Goal: Task Accomplishment & Management: Manage account settings

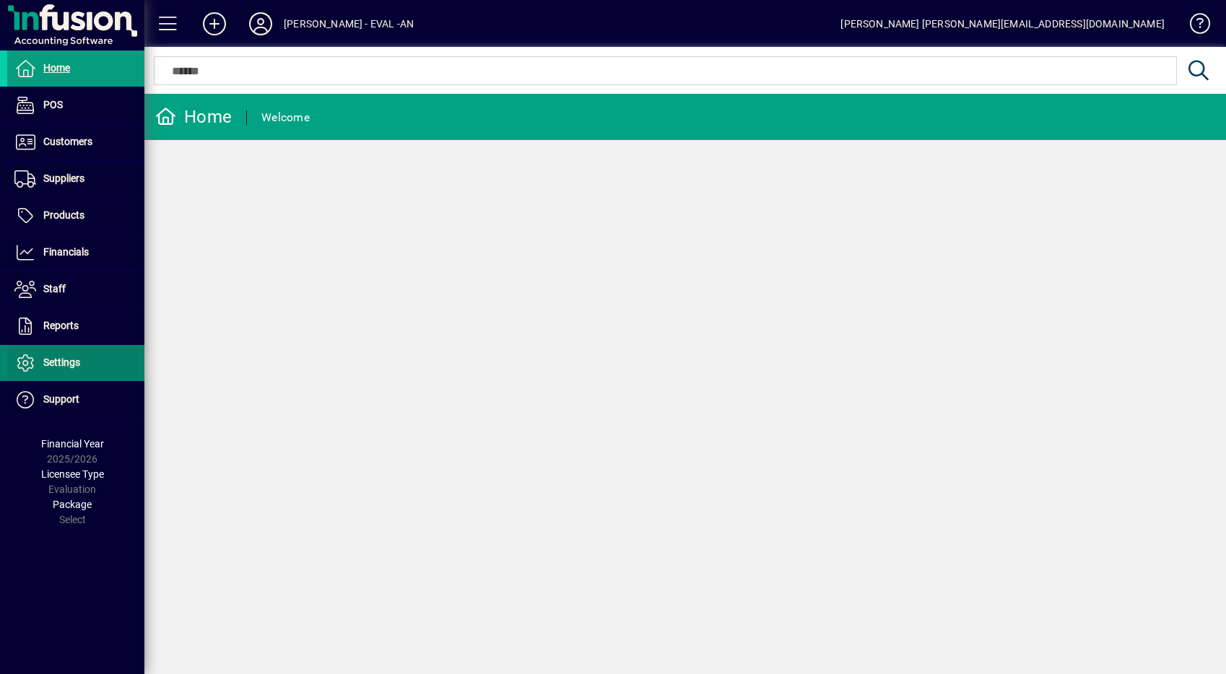
click at [66, 373] on span at bounding box center [75, 363] width 137 height 35
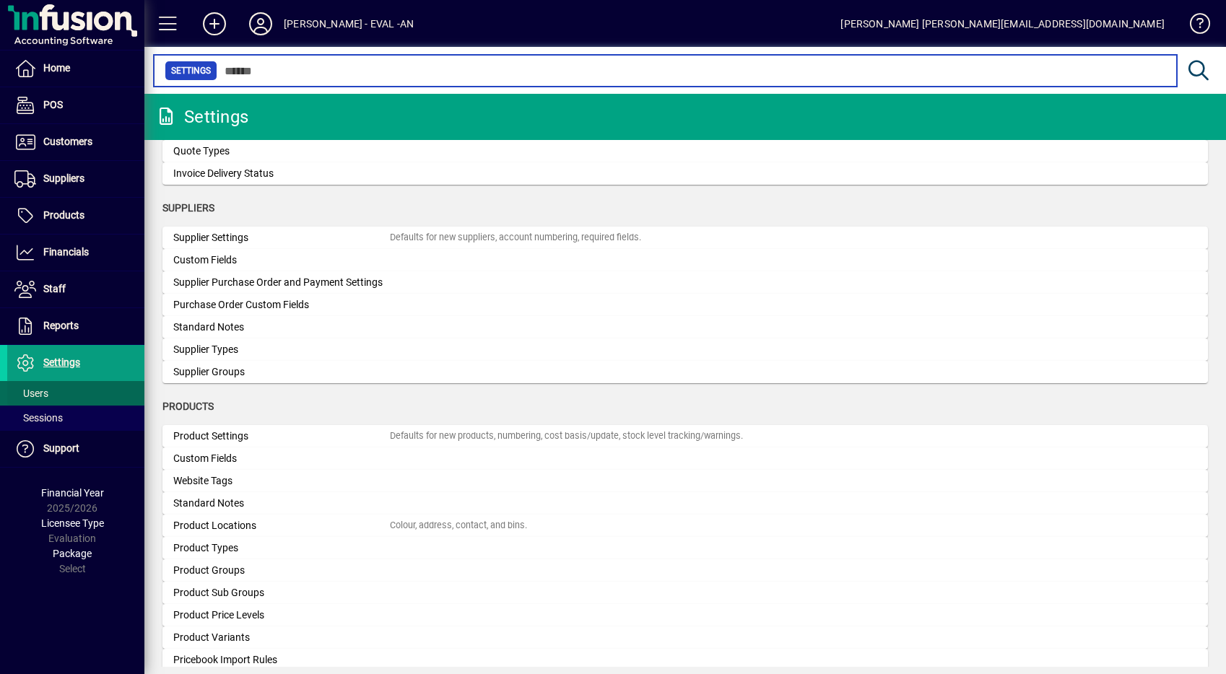
scroll to position [1274, 0]
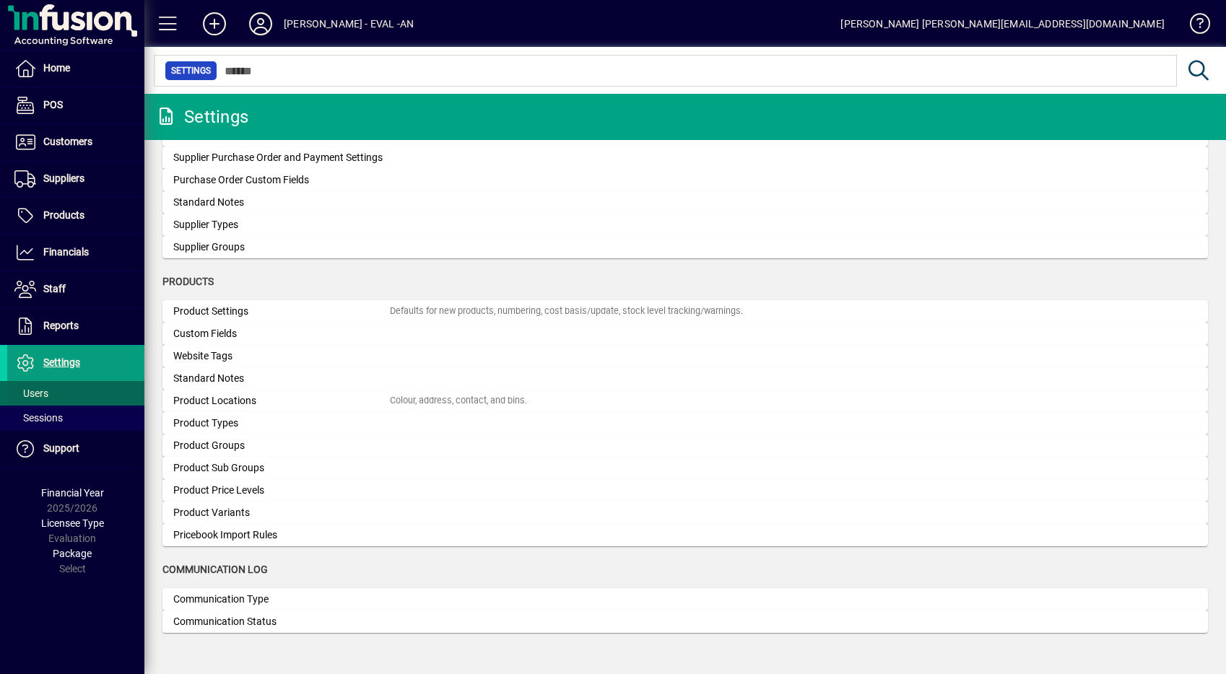
click at [103, 393] on span at bounding box center [75, 393] width 137 height 35
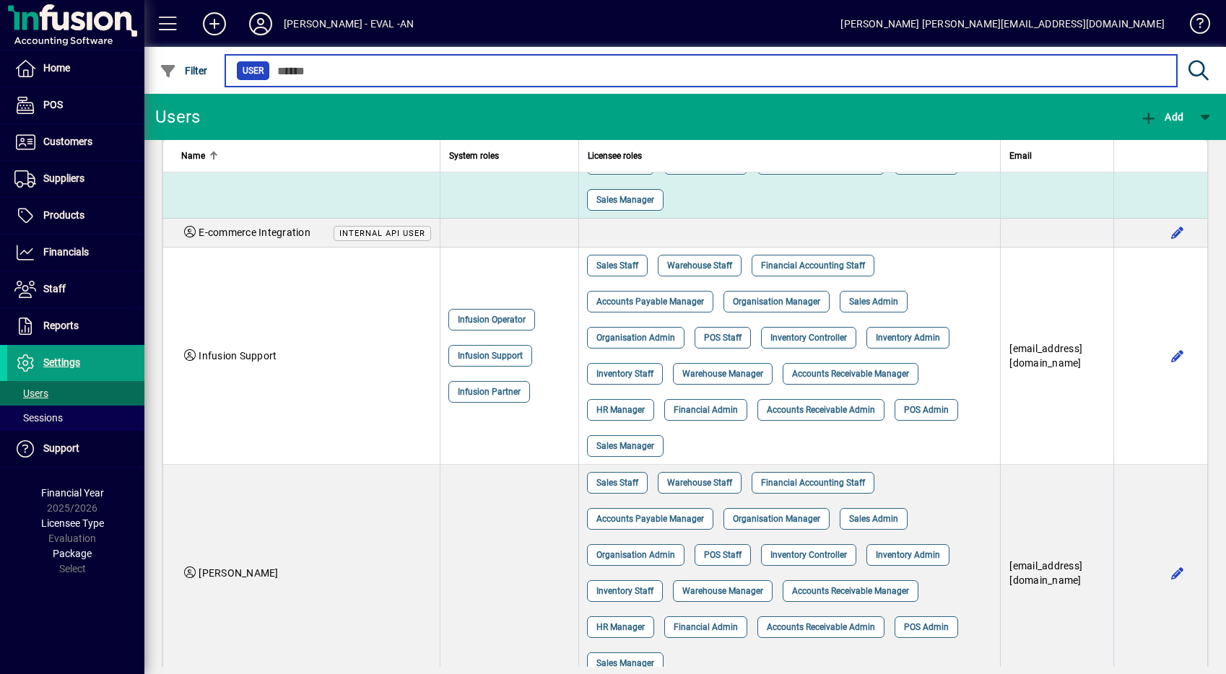
scroll to position [494, 0]
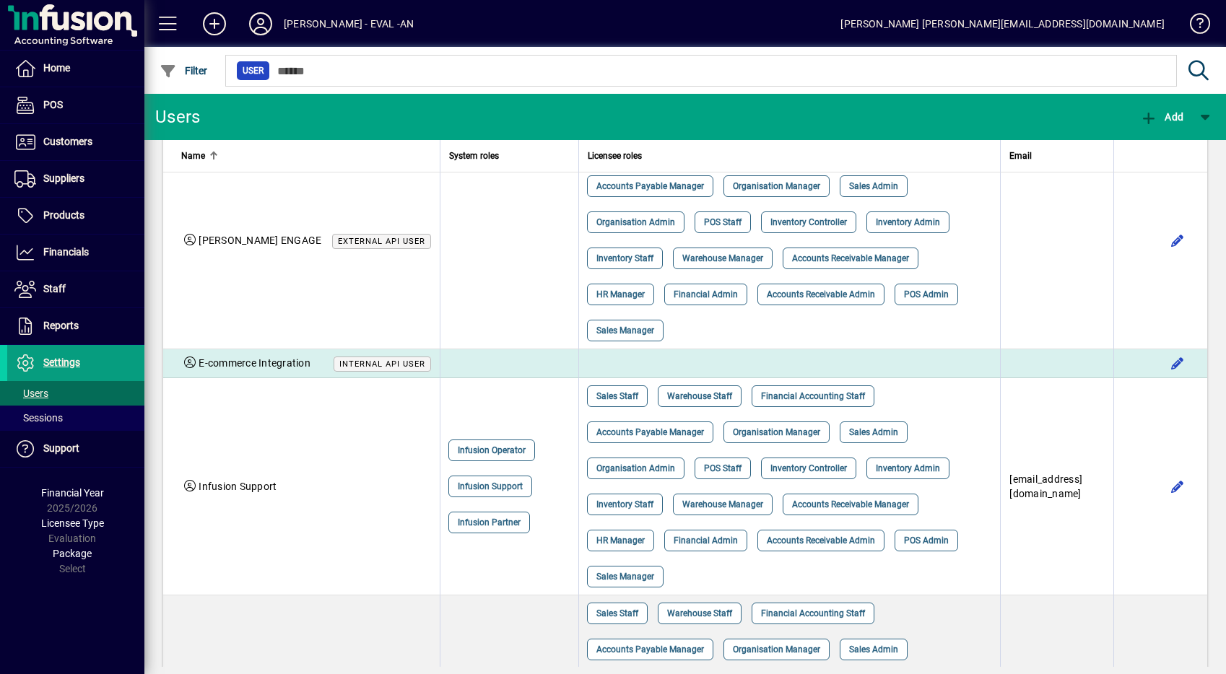
click at [287, 367] on span "E-commerce Integration" at bounding box center [255, 363] width 112 height 12
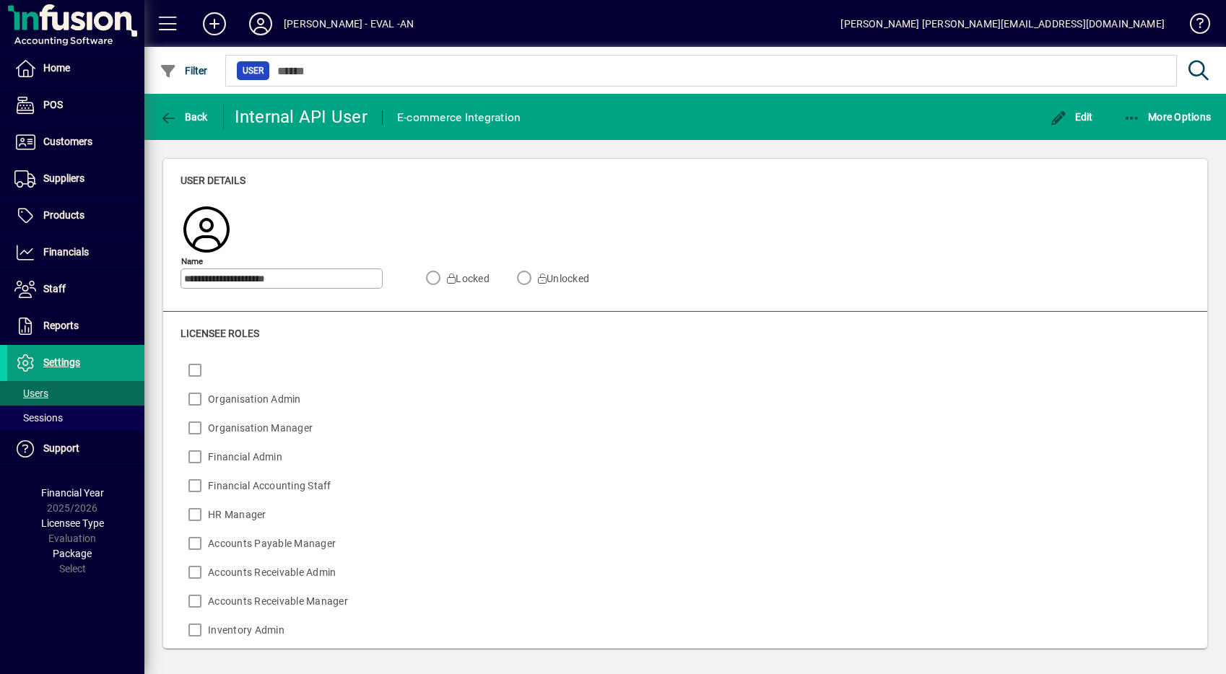
drag, startPoint x: 321, startPoint y: 274, endPoint x: 186, endPoint y: 279, distance: 135.8
click at [186, 279] on input "**********" at bounding box center [283, 279] width 198 height 12
click at [241, 282] on input "**********" at bounding box center [283, 279] width 198 height 12
drag, startPoint x: 242, startPoint y: 282, endPoint x: 296, endPoint y: 280, distance: 54.2
click at [295, 280] on input "**********" at bounding box center [283, 279] width 198 height 12
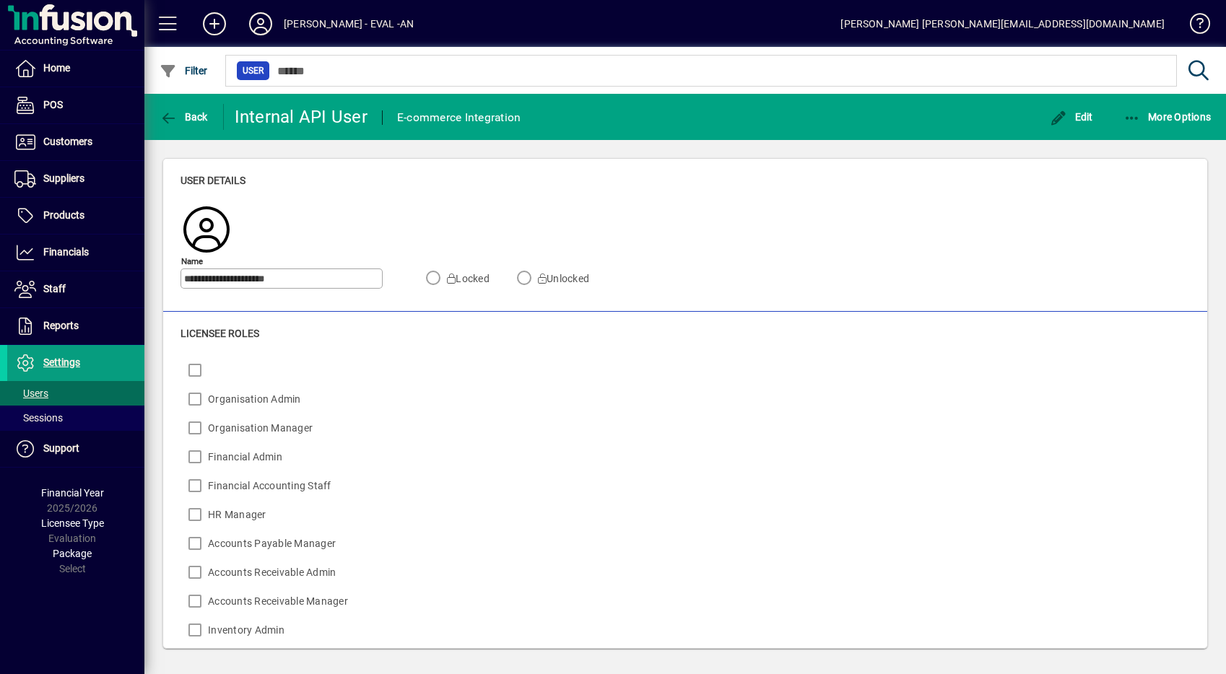
click at [296, 280] on input "**********" at bounding box center [283, 279] width 198 height 12
click at [1160, 114] on span "More Options" at bounding box center [1167, 117] width 88 height 12
click at [1156, 115] on div at bounding box center [613, 337] width 1226 height 674
click at [1078, 112] on span "Edit" at bounding box center [1071, 117] width 43 height 12
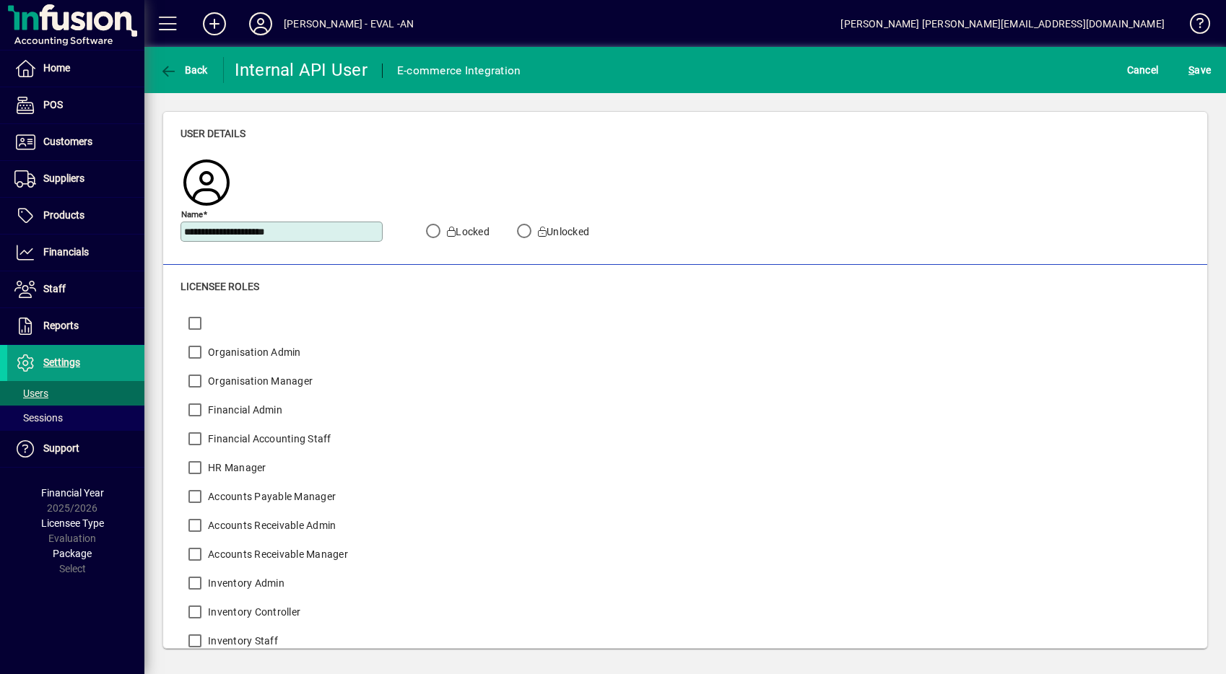
click at [211, 72] on div "Back" at bounding box center [183, 70] width 79 height 26
click at [180, 74] on span "Back" at bounding box center [184, 70] width 48 height 12
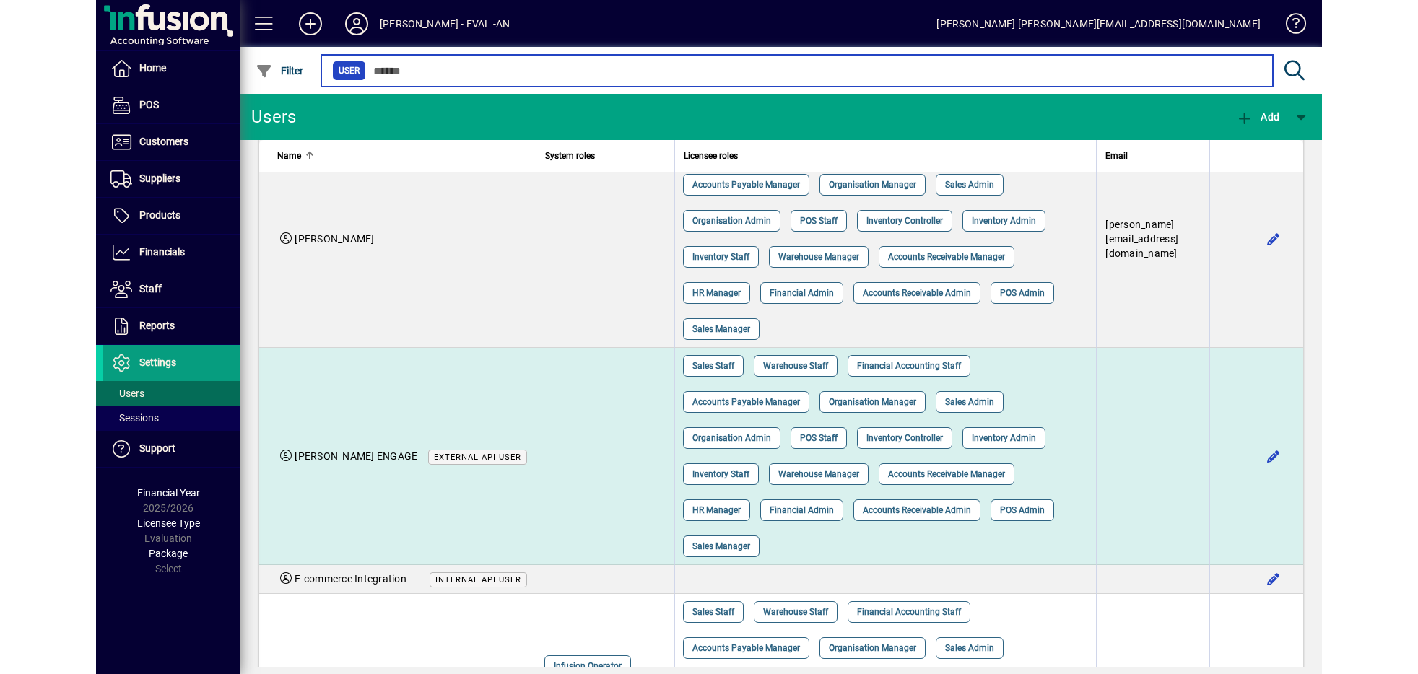
scroll to position [299, 0]
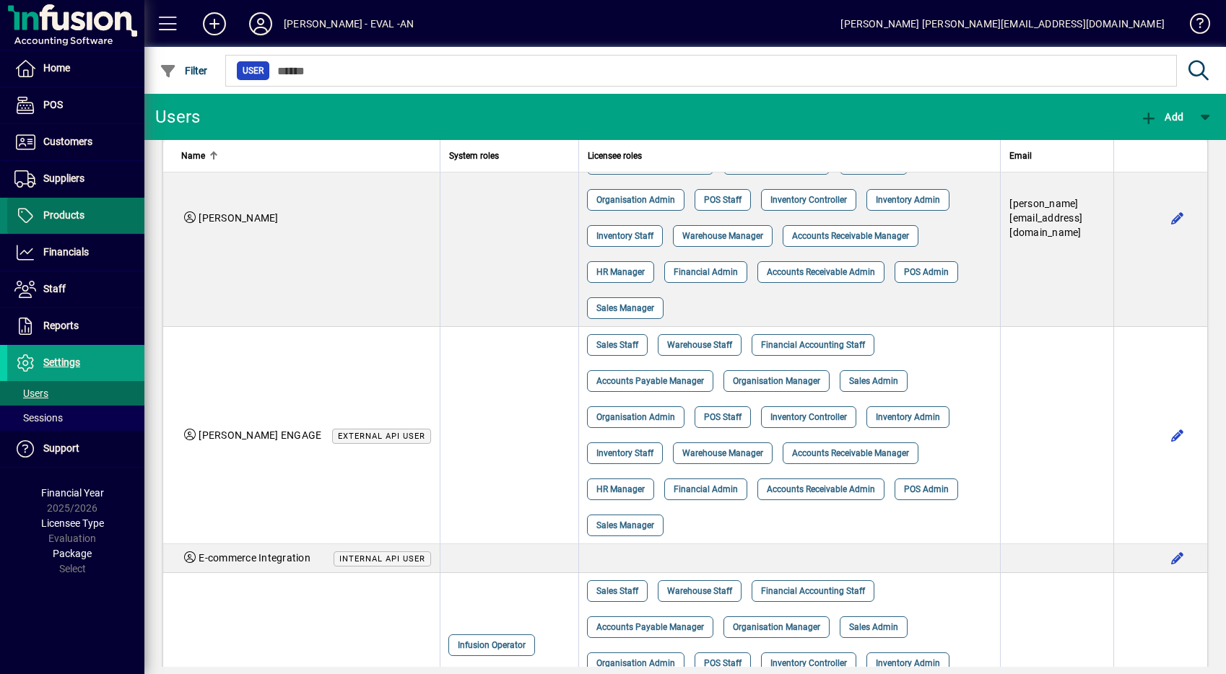
click at [53, 219] on span "Products" at bounding box center [63, 215] width 41 height 12
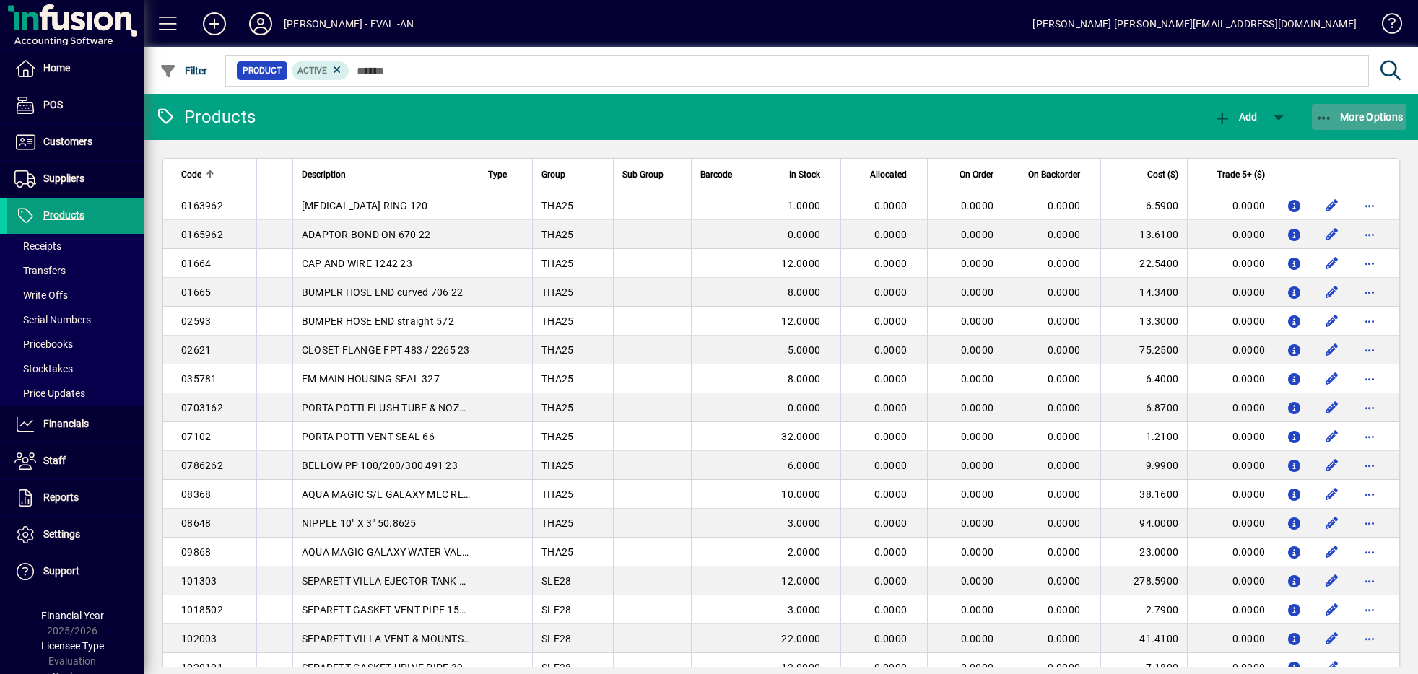
click at [1225, 122] on span "More Options" at bounding box center [1359, 117] width 88 height 12
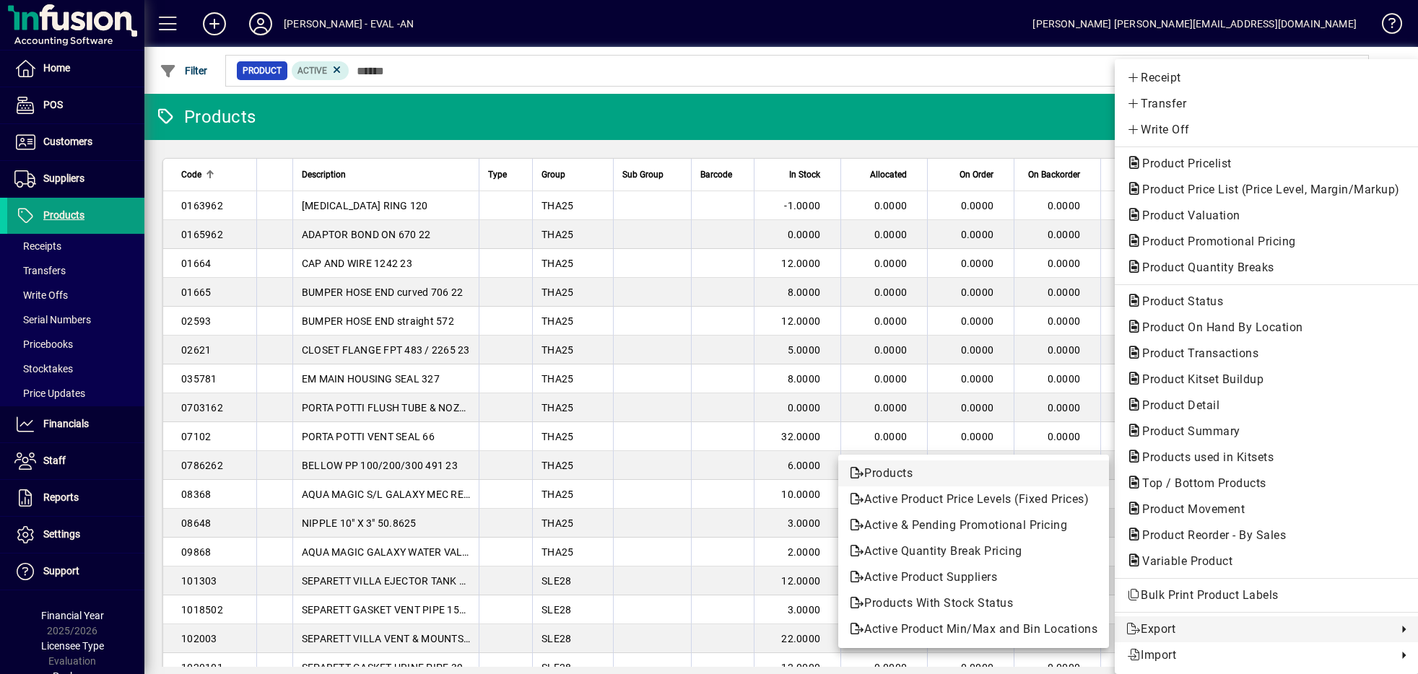
click at [965, 468] on span "Products" at bounding box center [974, 473] width 248 height 17
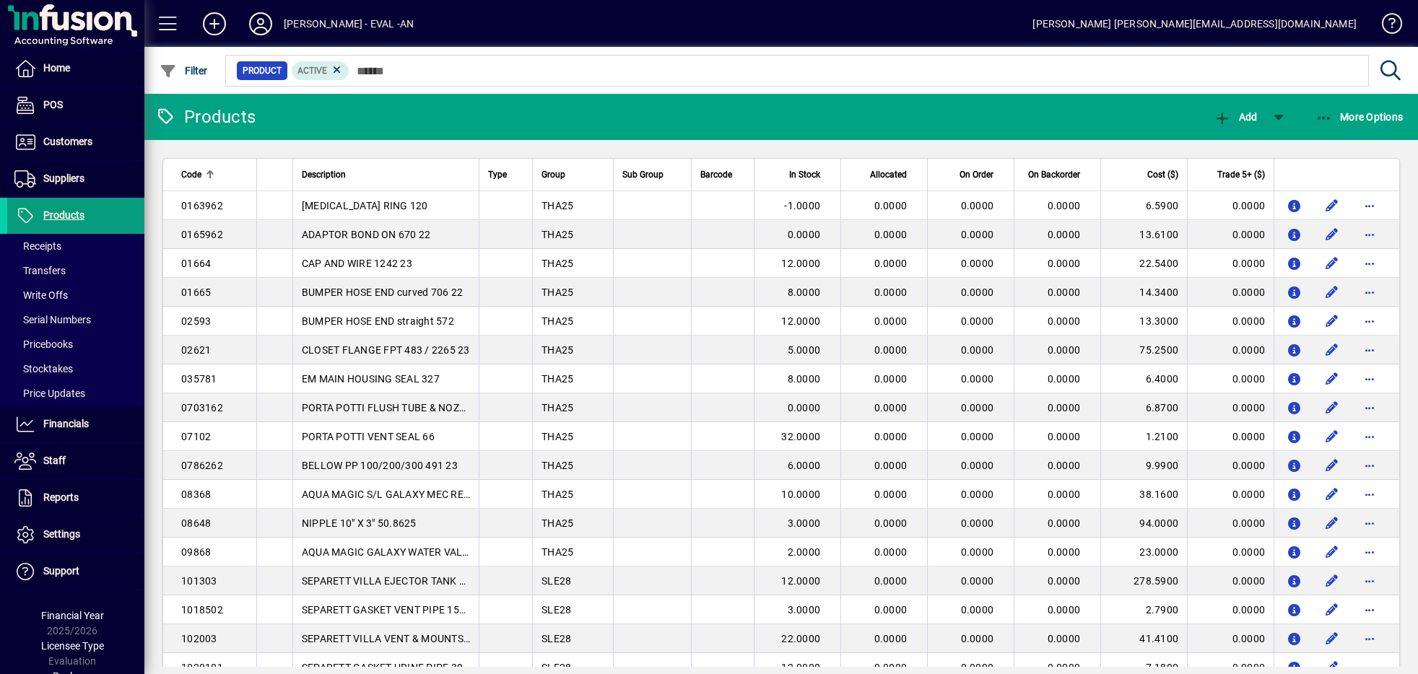
click at [288, 17] on div "Lewis Gray - EVAL -AN" at bounding box center [349, 23] width 130 height 23
click at [260, 22] on icon at bounding box center [260, 23] width 29 height 23
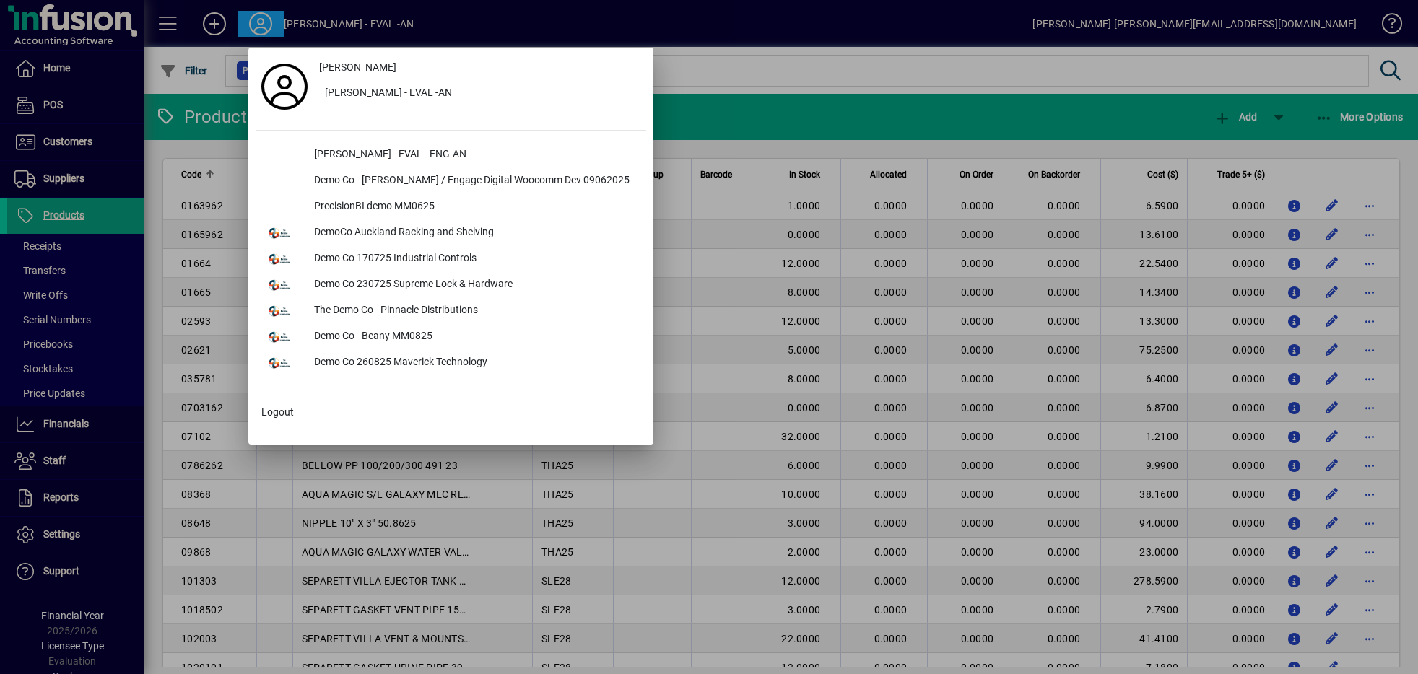
click at [741, 98] on div at bounding box center [709, 337] width 1418 height 674
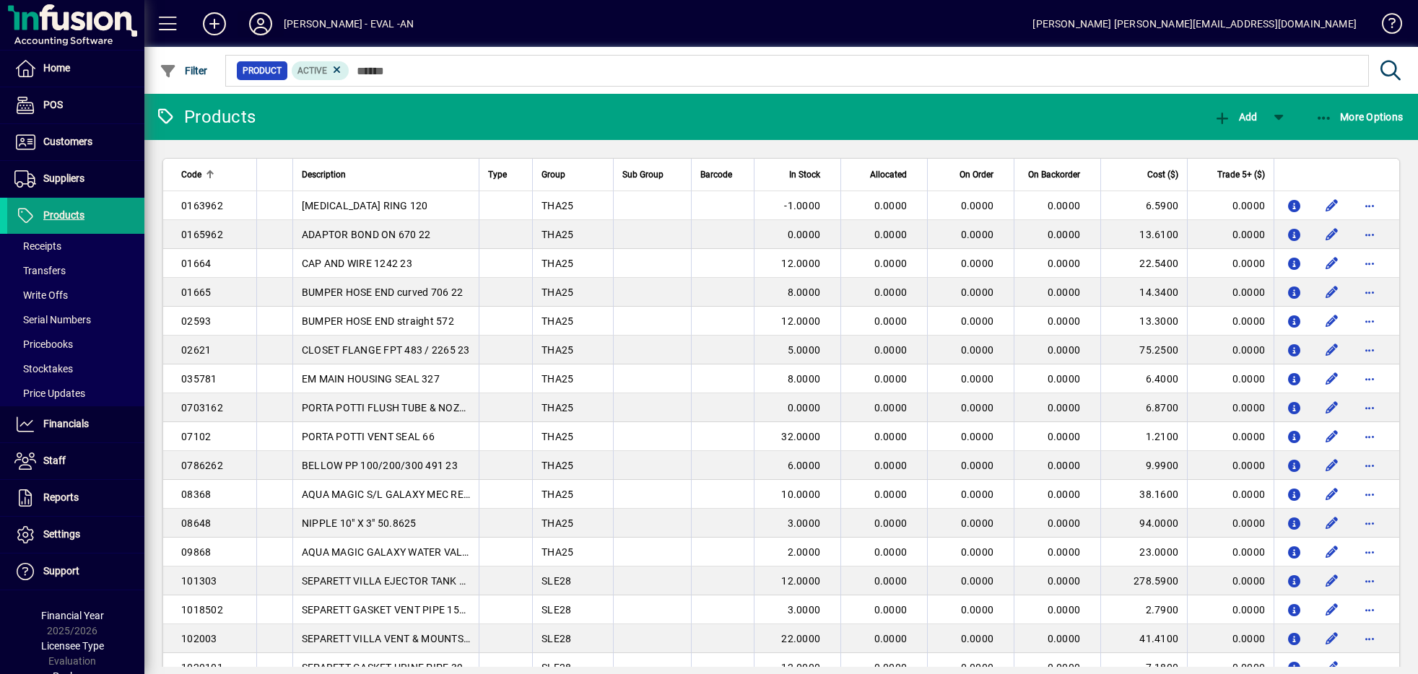
click at [270, 23] on icon at bounding box center [260, 23] width 29 height 23
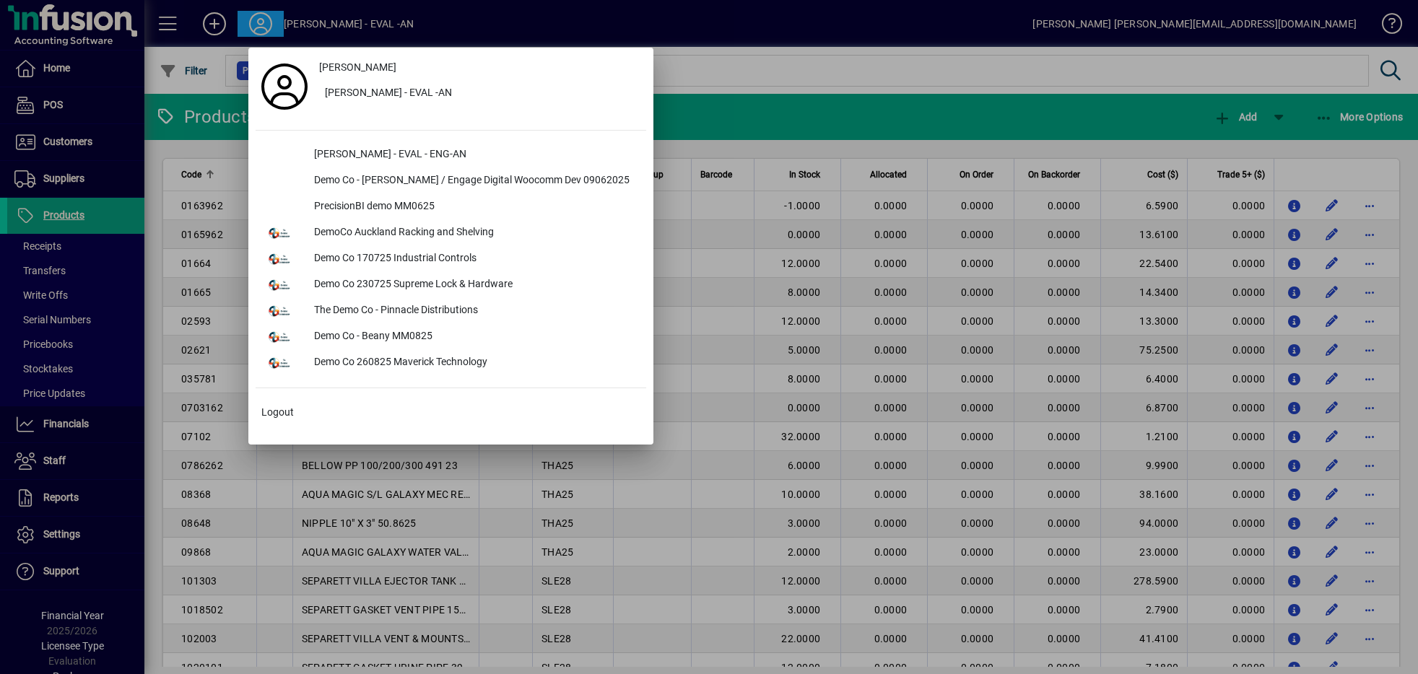
click at [697, 89] on div at bounding box center [709, 337] width 1418 height 674
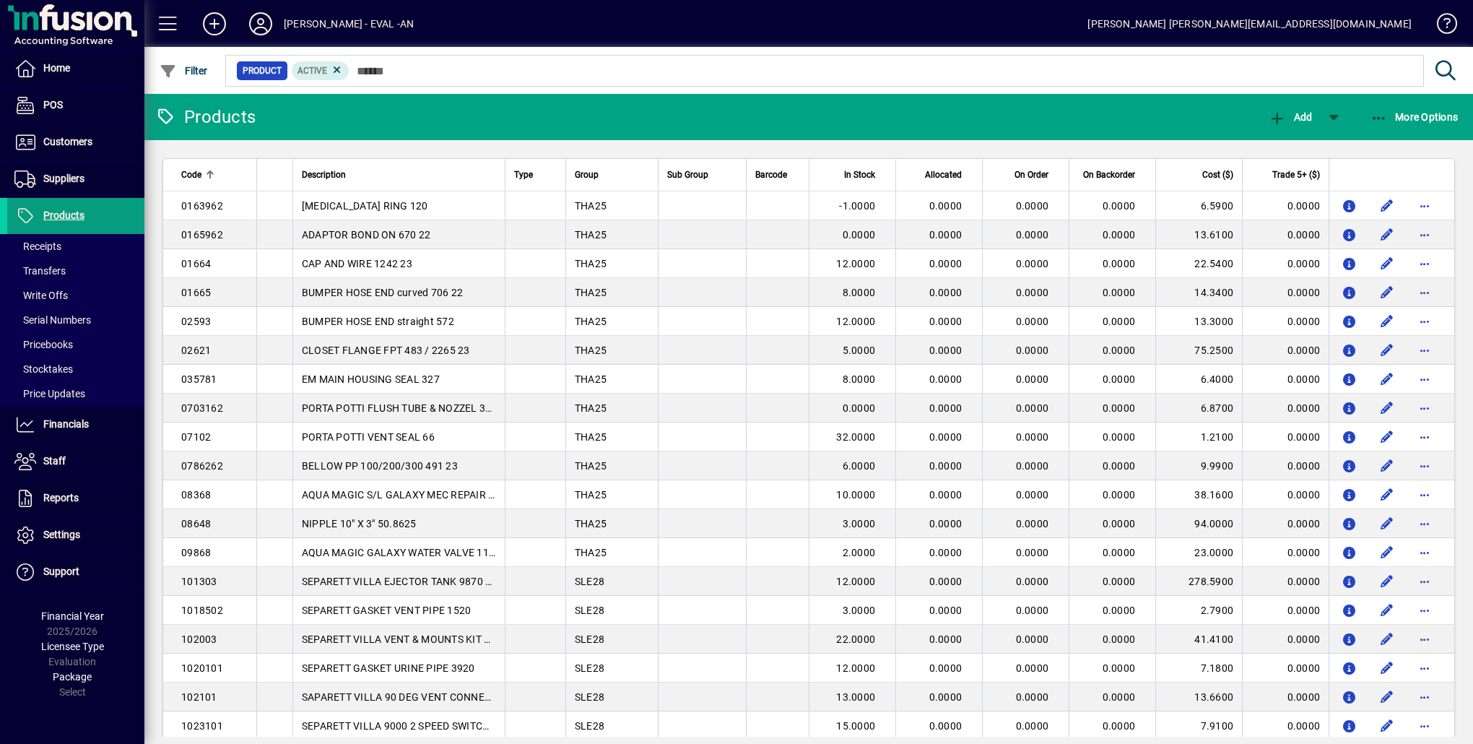
click at [269, 20] on icon at bounding box center [260, 23] width 29 height 23
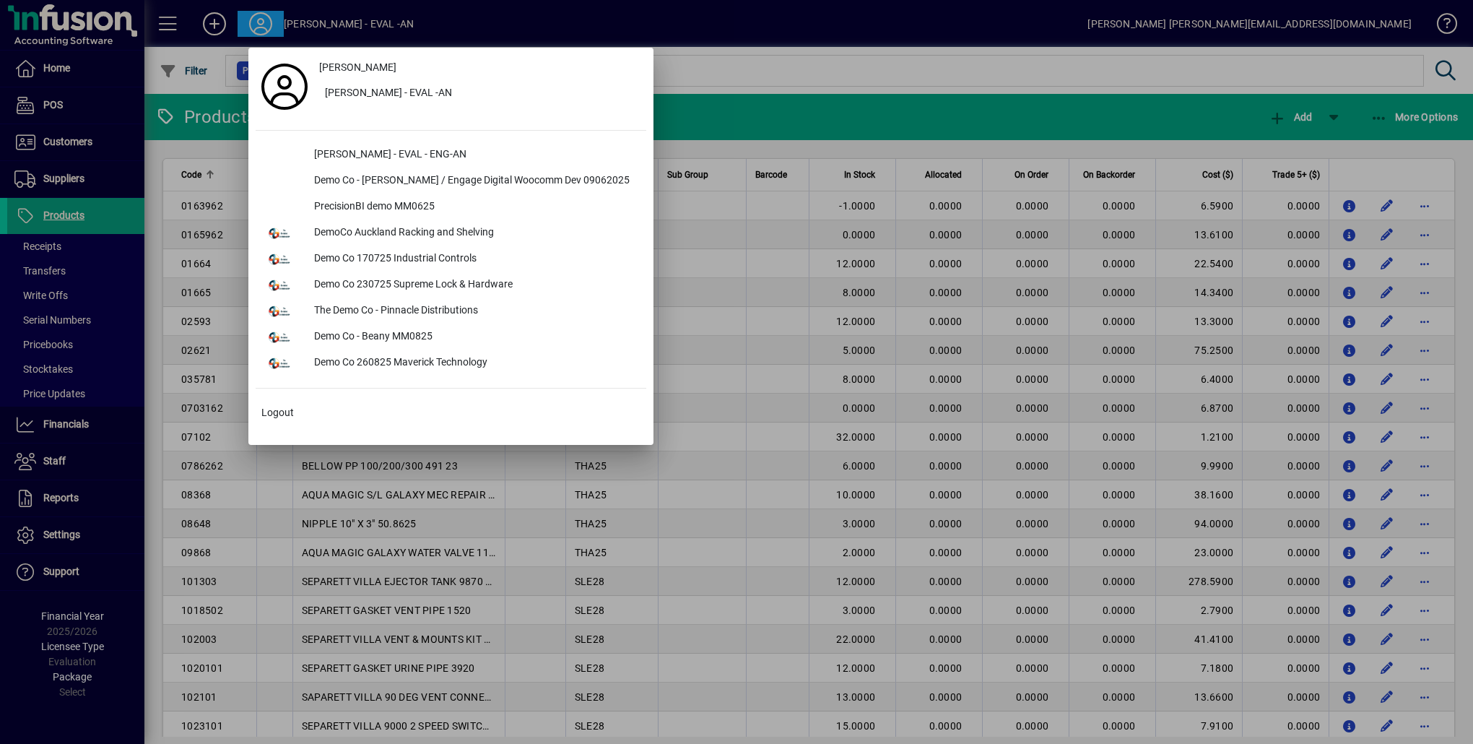
click at [257, 31] on div at bounding box center [736, 372] width 1473 height 744
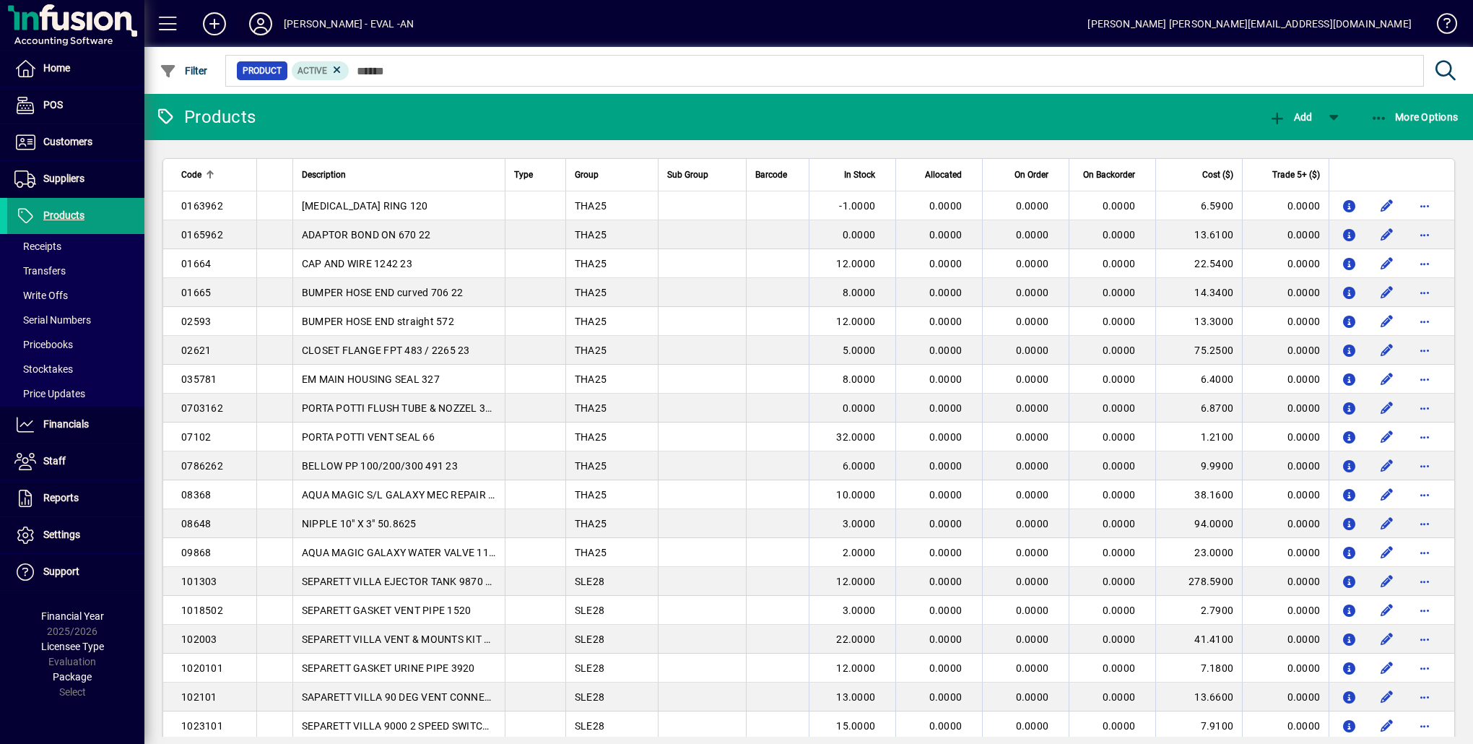
click at [261, 24] on icon at bounding box center [260, 23] width 29 height 23
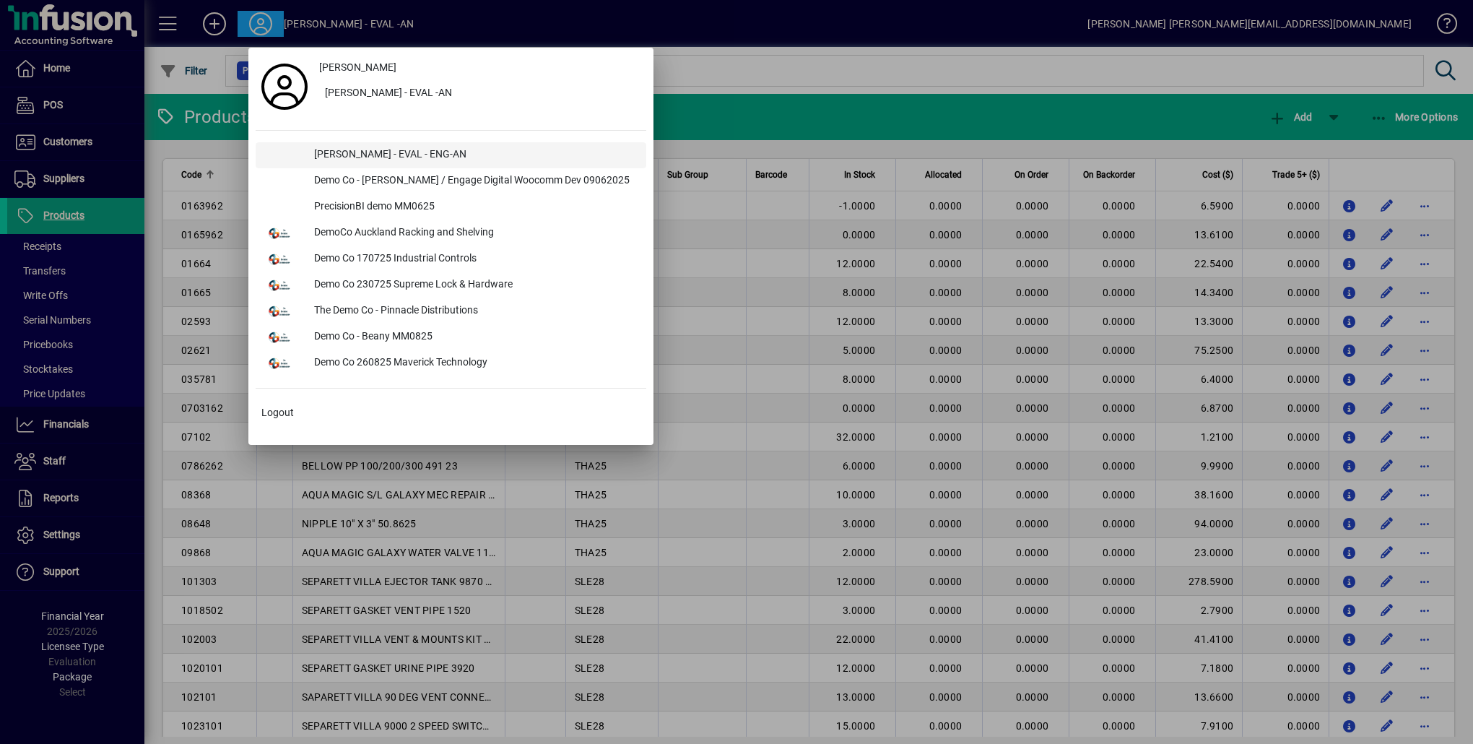
click at [346, 152] on div "[PERSON_NAME] - EVAL - ENG-AN" at bounding box center [475, 155] width 344 height 26
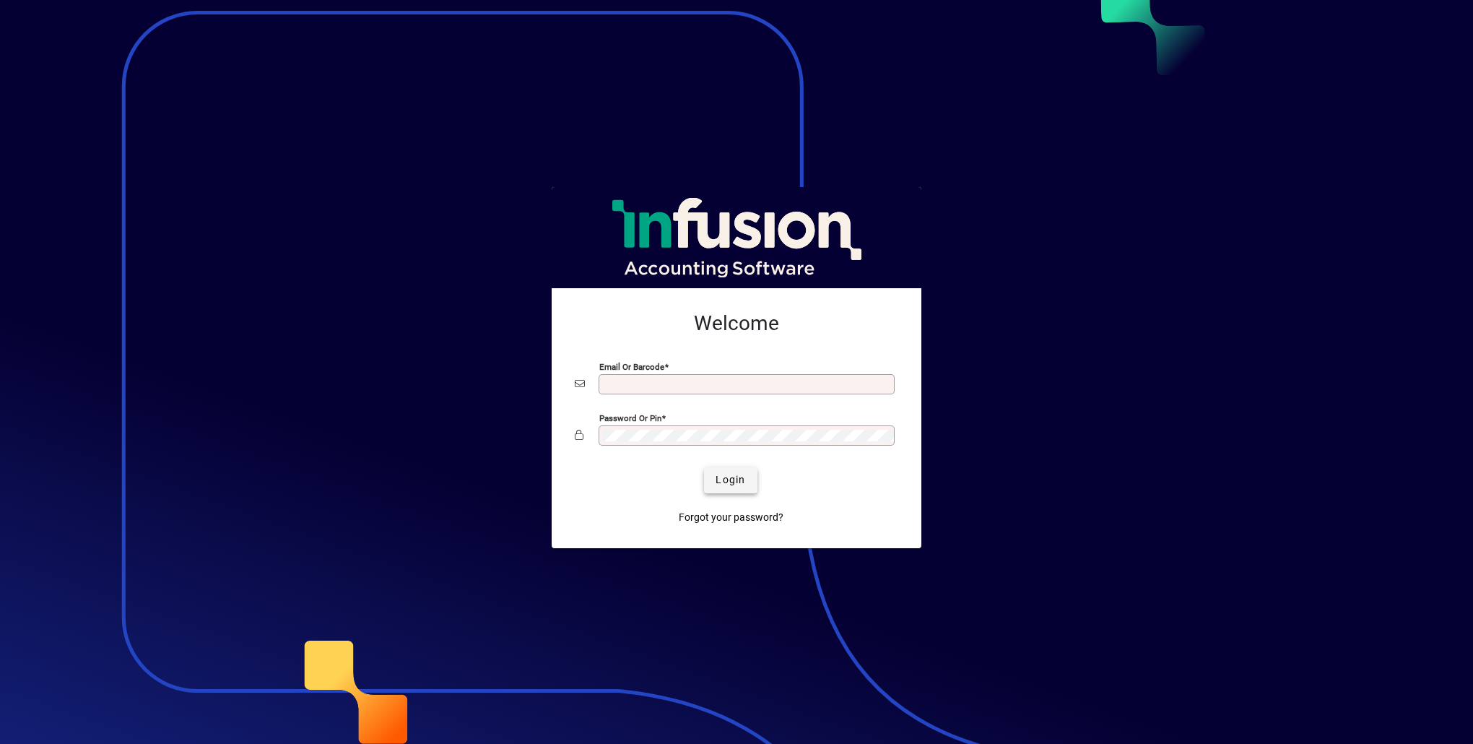
type input "**********"
click at [741, 479] on span "Login" at bounding box center [730, 479] width 30 height 15
